Goal: Navigation & Orientation: Find specific page/section

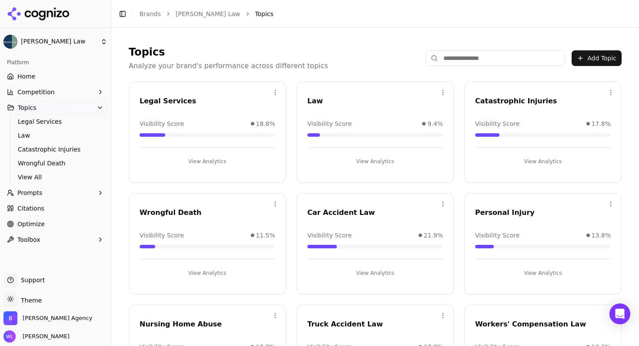
click at [90, 107] on button "Topics" at bounding box center [55, 108] width 104 height 14
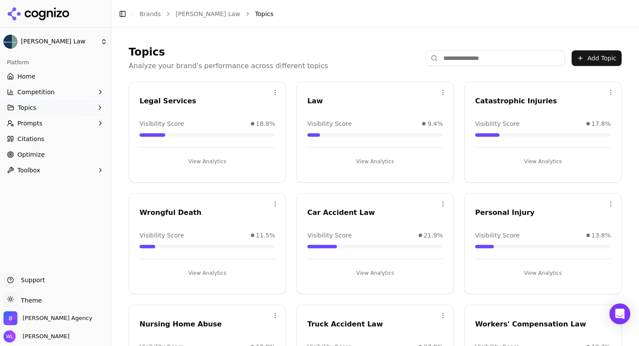
click at [31, 81] on link "Home" at bounding box center [55, 77] width 104 height 14
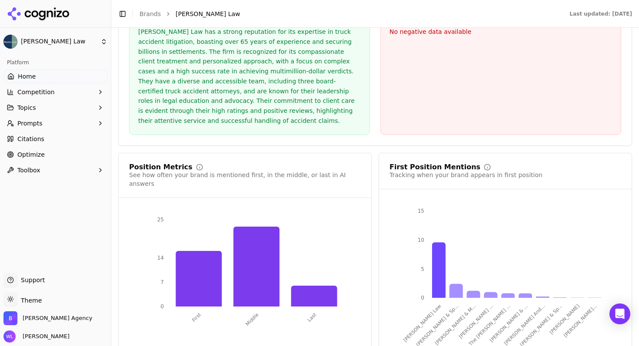
scroll to position [1674, 0]
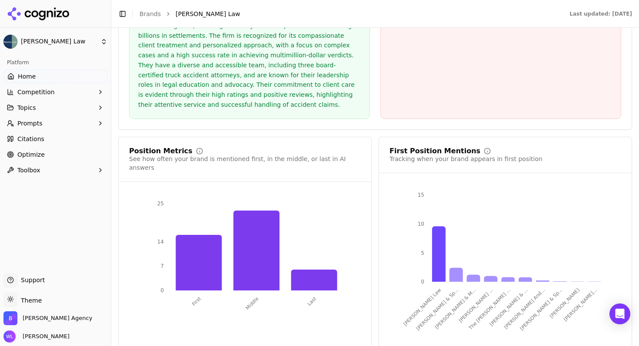
click at [46, 17] on icon at bounding box center [38, 13] width 63 height 13
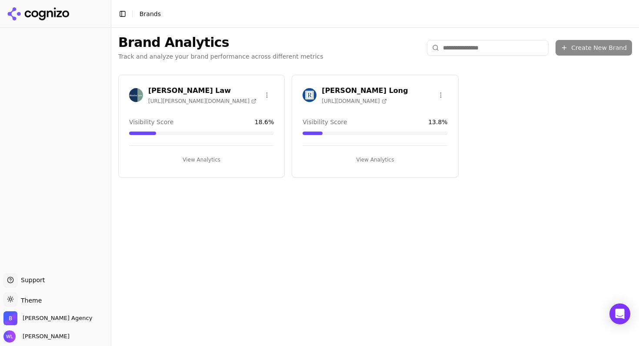
click at [40, 298] on html "Support Support Toggle theme Theme [PERSON_NAME] Agency [PERSON_NAME] Toggle Si…" at bounding box center [319, 183] width 639 height 367
click at [142, 235] on html "Support Support Toggle theme Theme [PERSON_NAME] Agency [PERSON_NAME] Toggle Si…" at bounding box center [319, 183] width 639 height 367
